Goal: Consume media (video, audio): Consume media (video, audio)

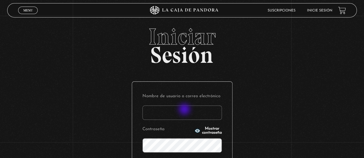
click at [185, 110] on input "Nombre de usuario o correo electrónico" at bounding box center [181, 113] width 79 height 14
type input "dpporras"
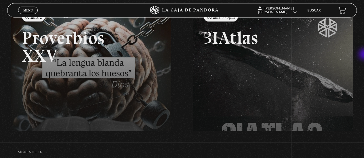
scroll to position [84, 0]
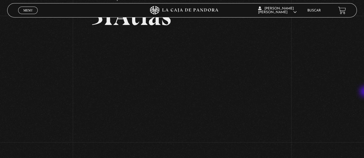
scroll to position [40, 0]
